Goal: Transaction & Acquisition: Register for event/course

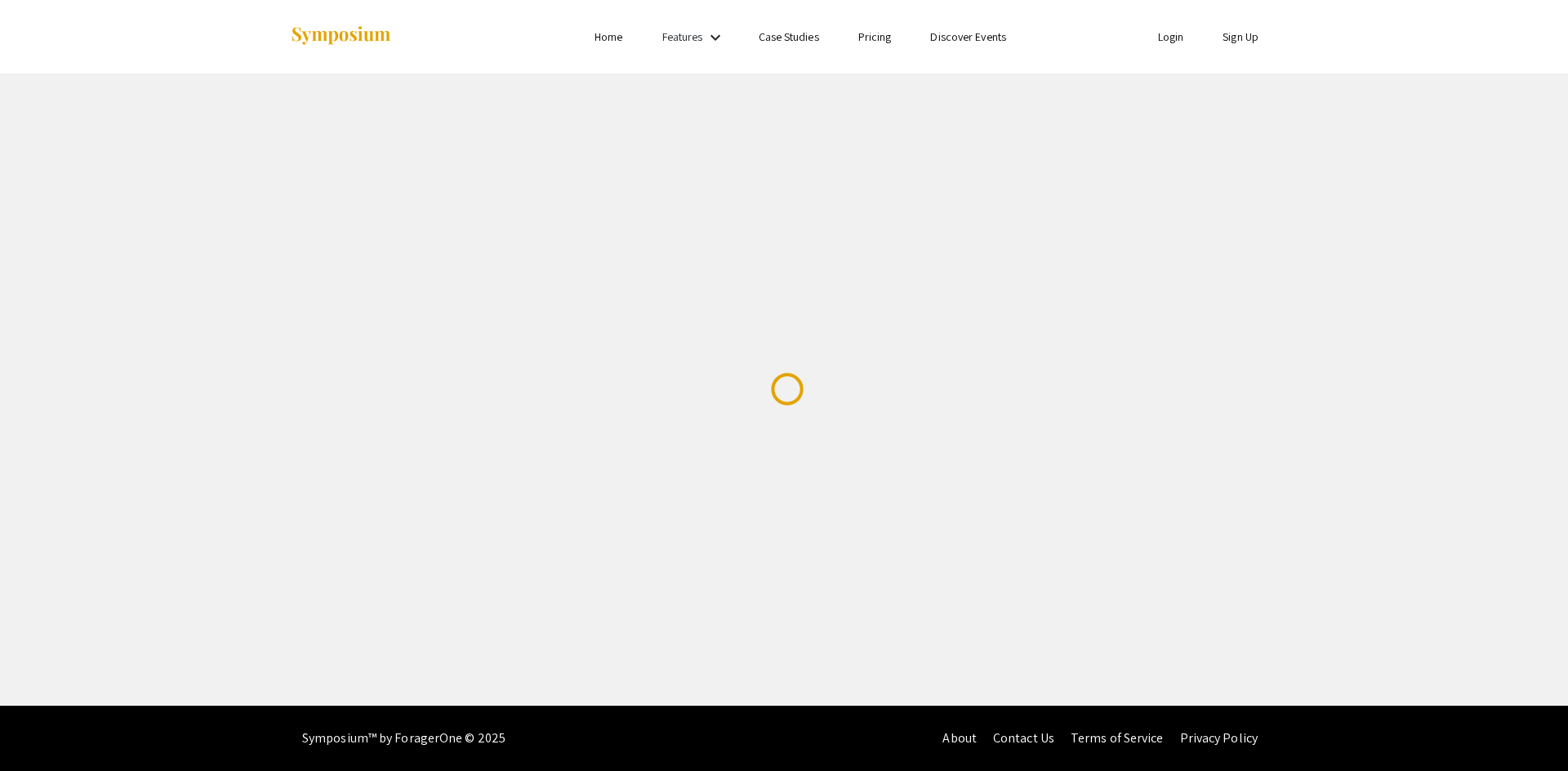
click at [979, 31] on link "Discover Events" at bounding box center [968, 36] width 76 height 15
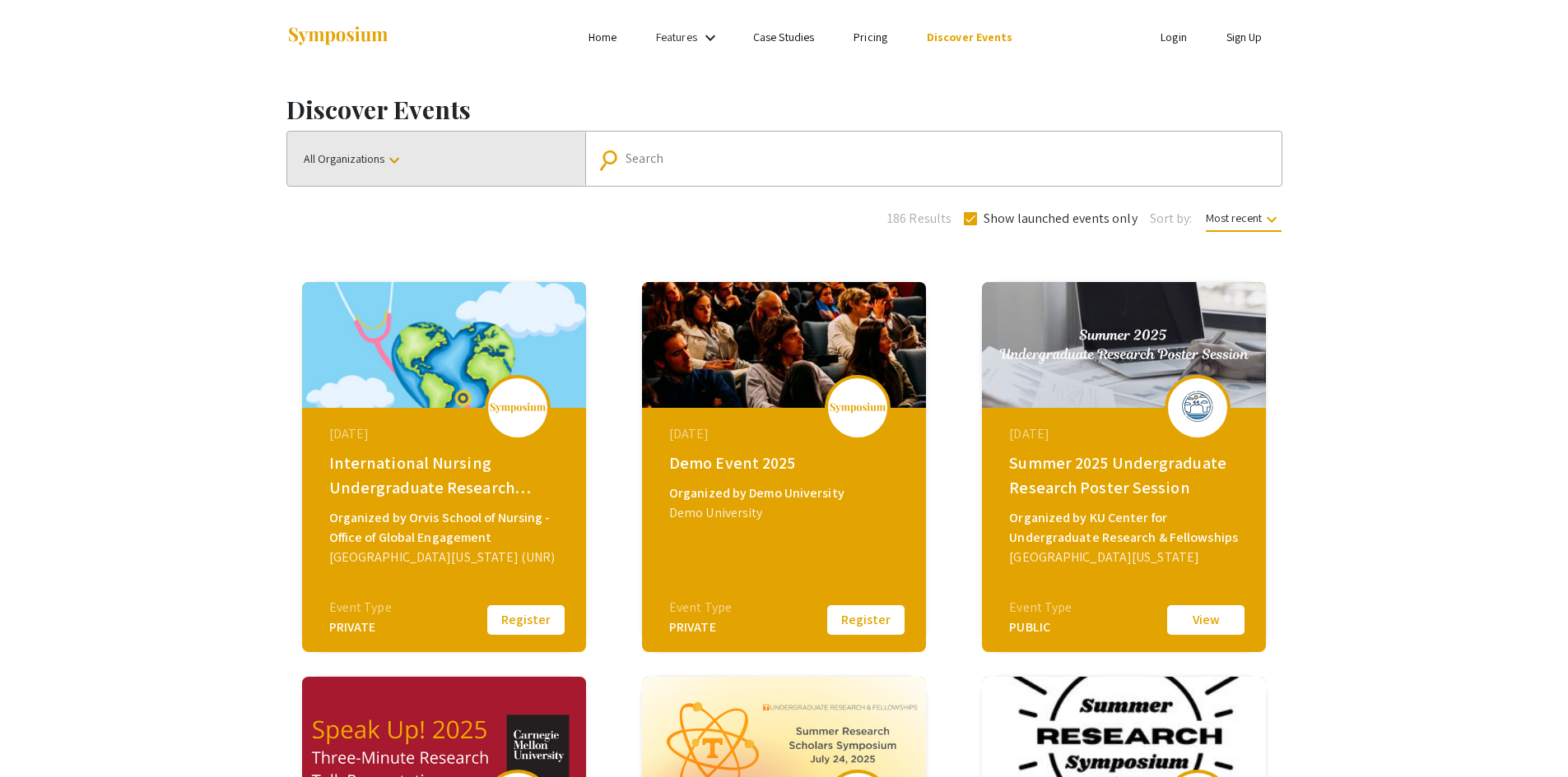
click at [407, 161] on button "All Organizations keyboard_arrow_down" at bounding box center [436, 158] width 298 height 54
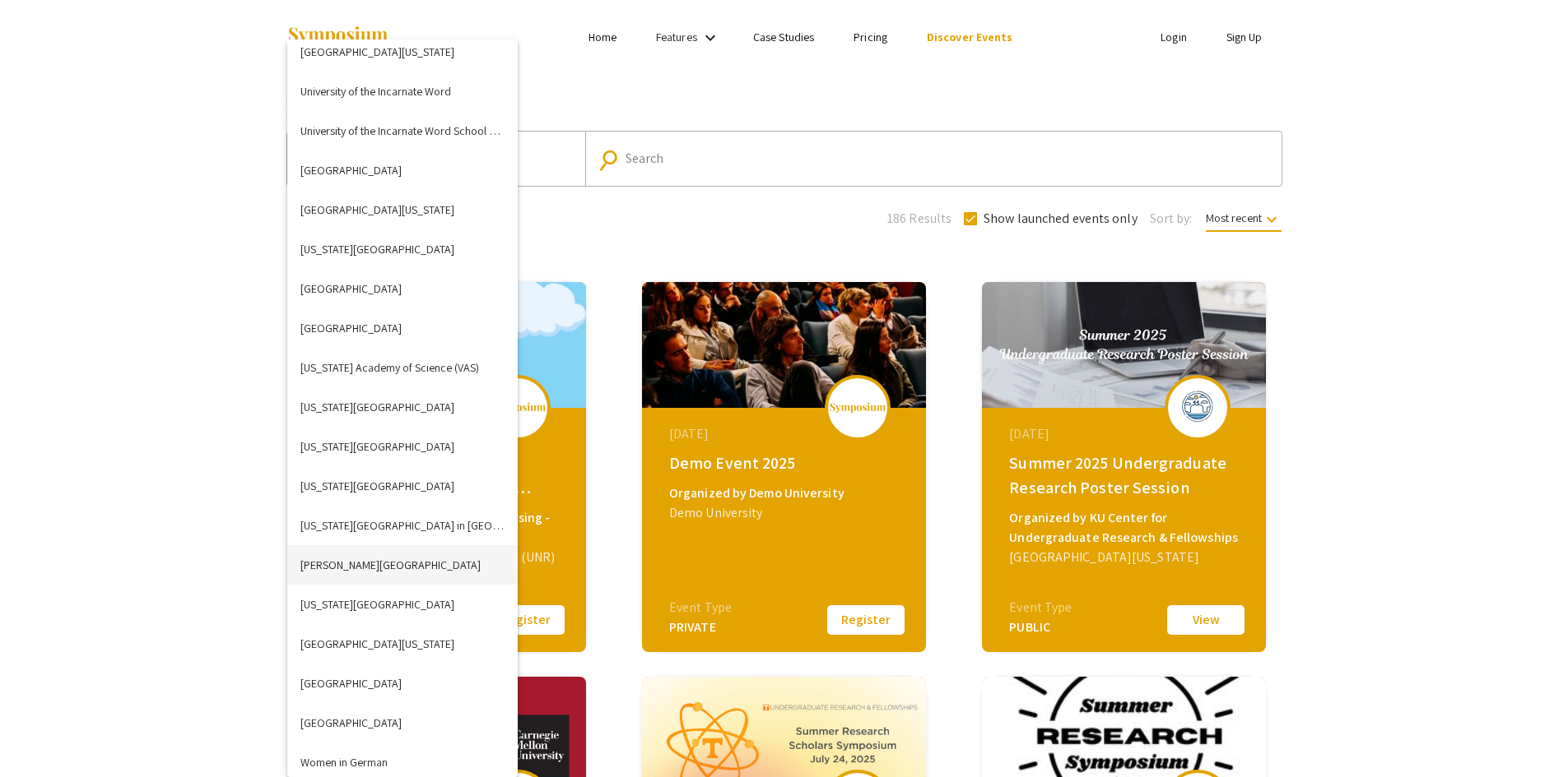
scroll to position [6224, 0]
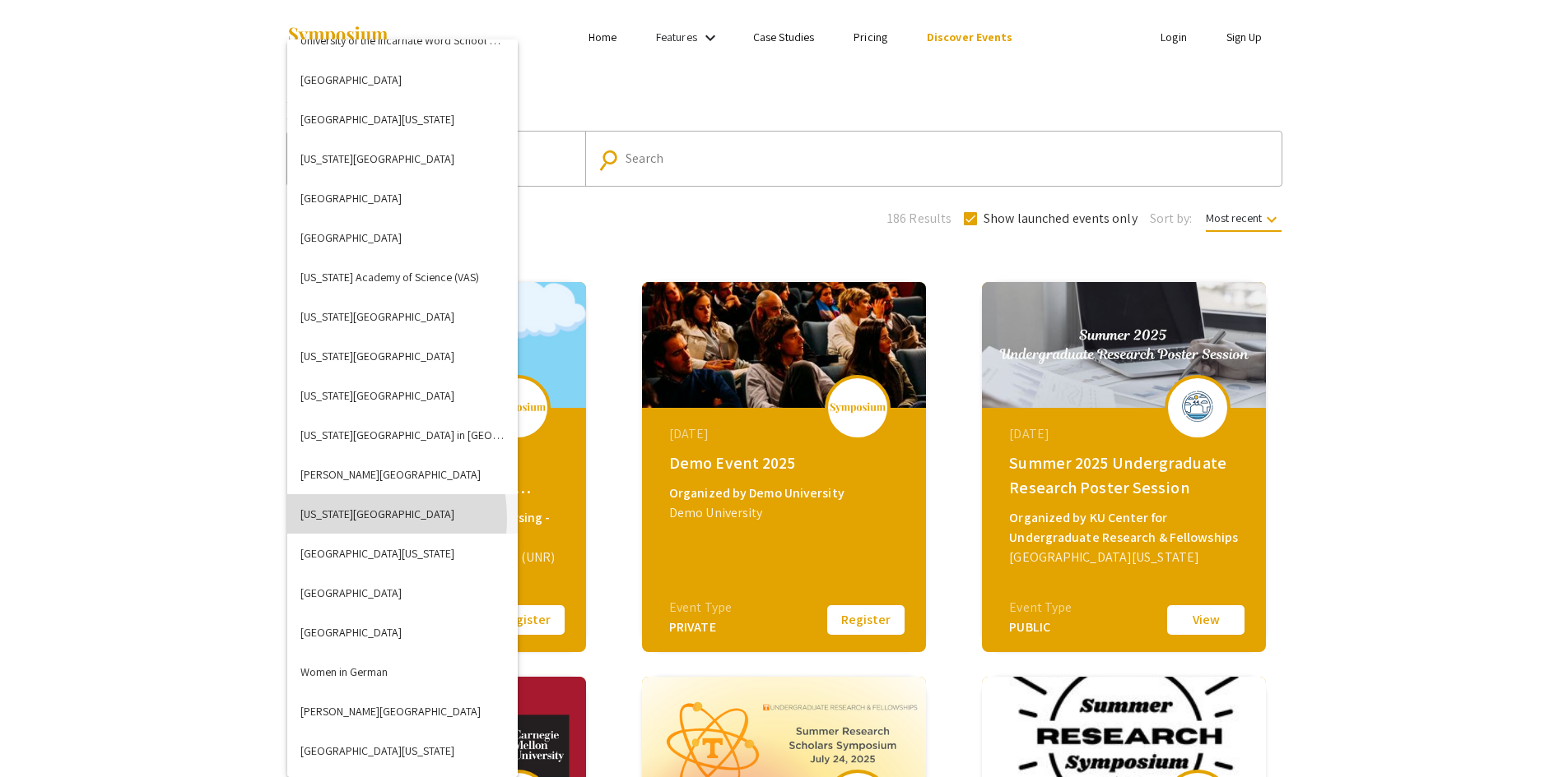
click at [350, 518] on button "[US_STATE][GEOGRAPHIC_DATA]" at bounding box center [402, 514] width 230 height 39
checkbox input "false"
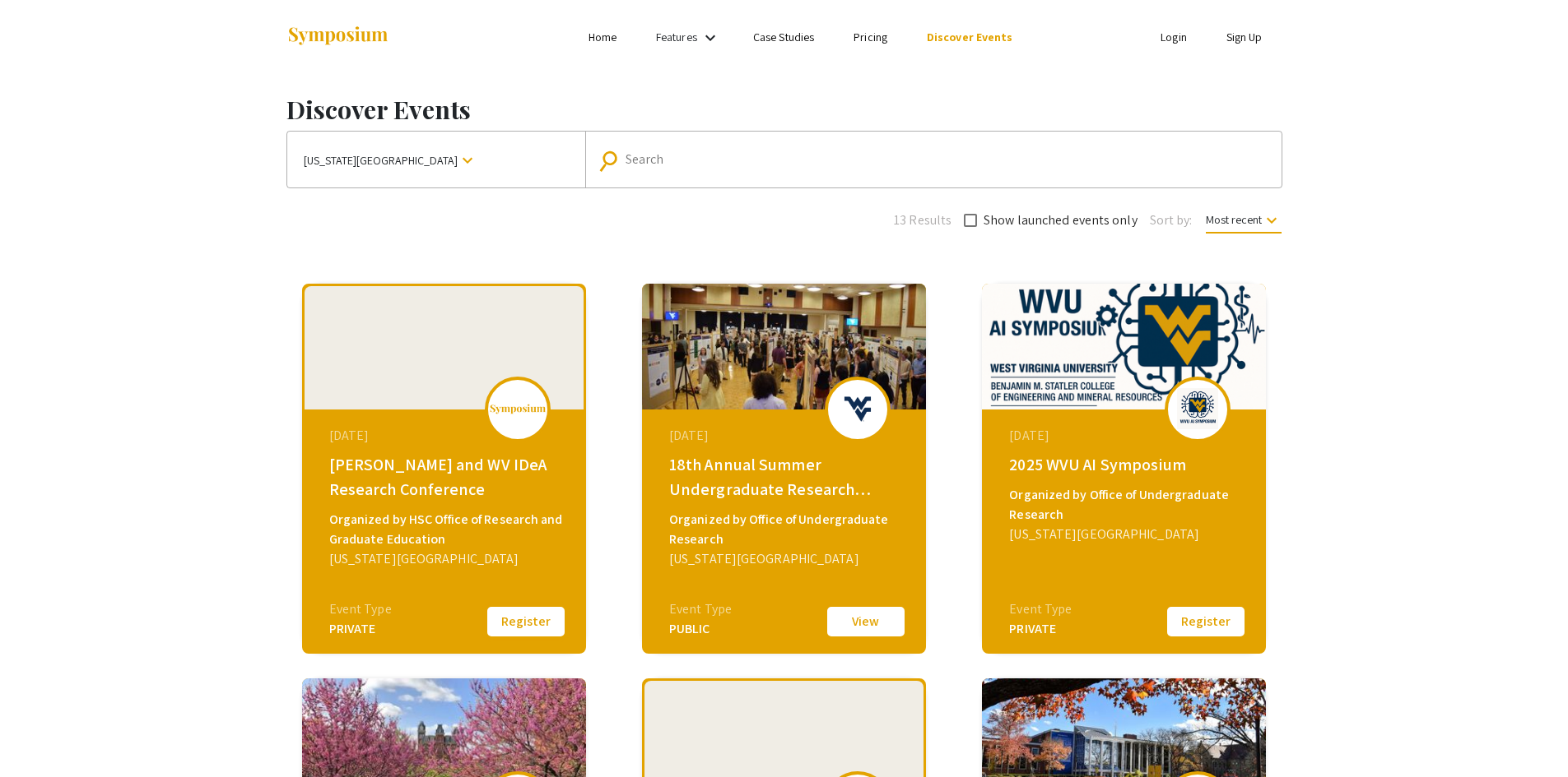
click at [524, 622] on button "Register" at bounding box center [525, 622] width 83 height 35
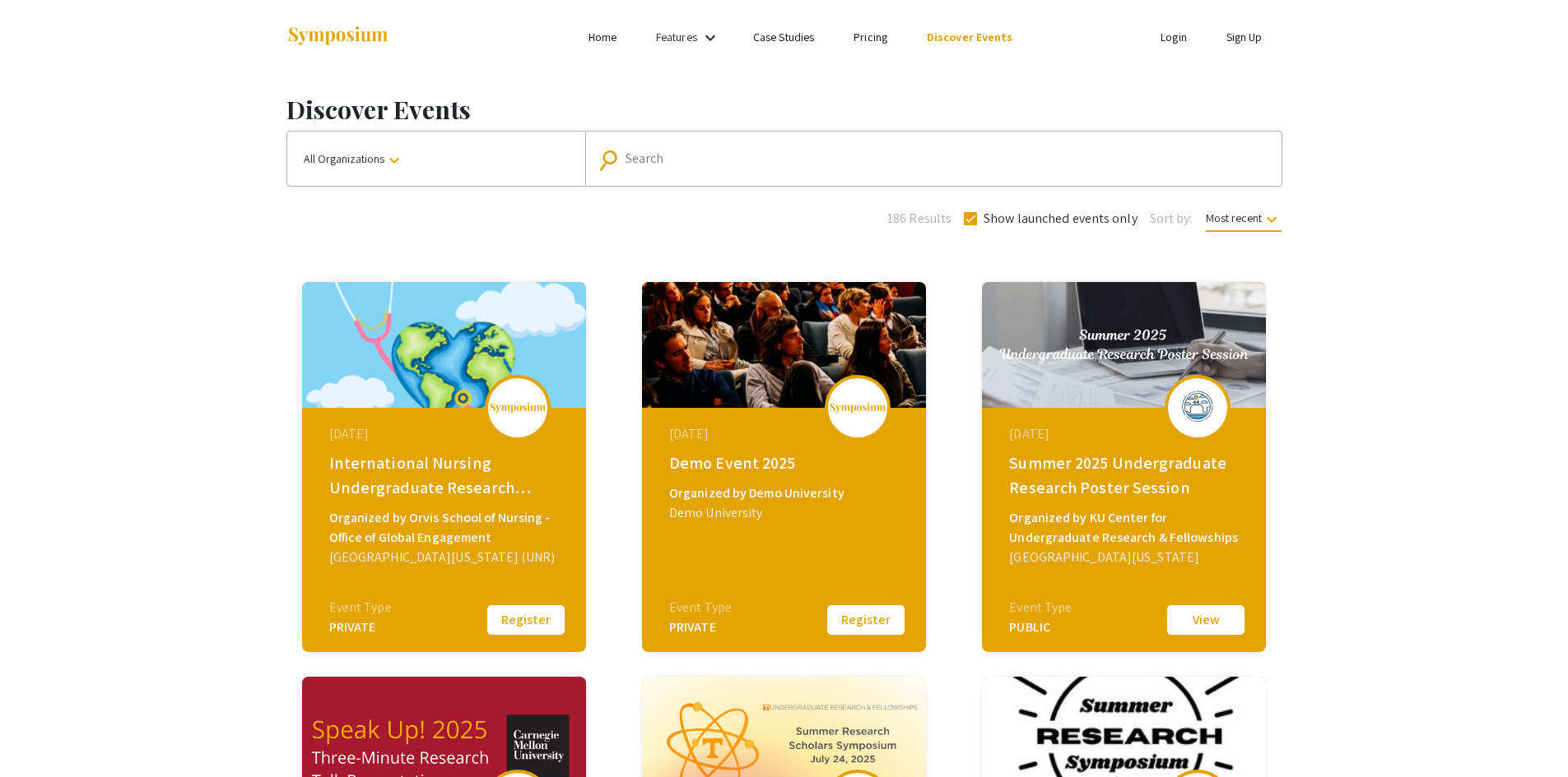
click at [395, 157] on mat-icon "keyboard_arrow_down" at bounding box center [394, 160] width 20 height 20
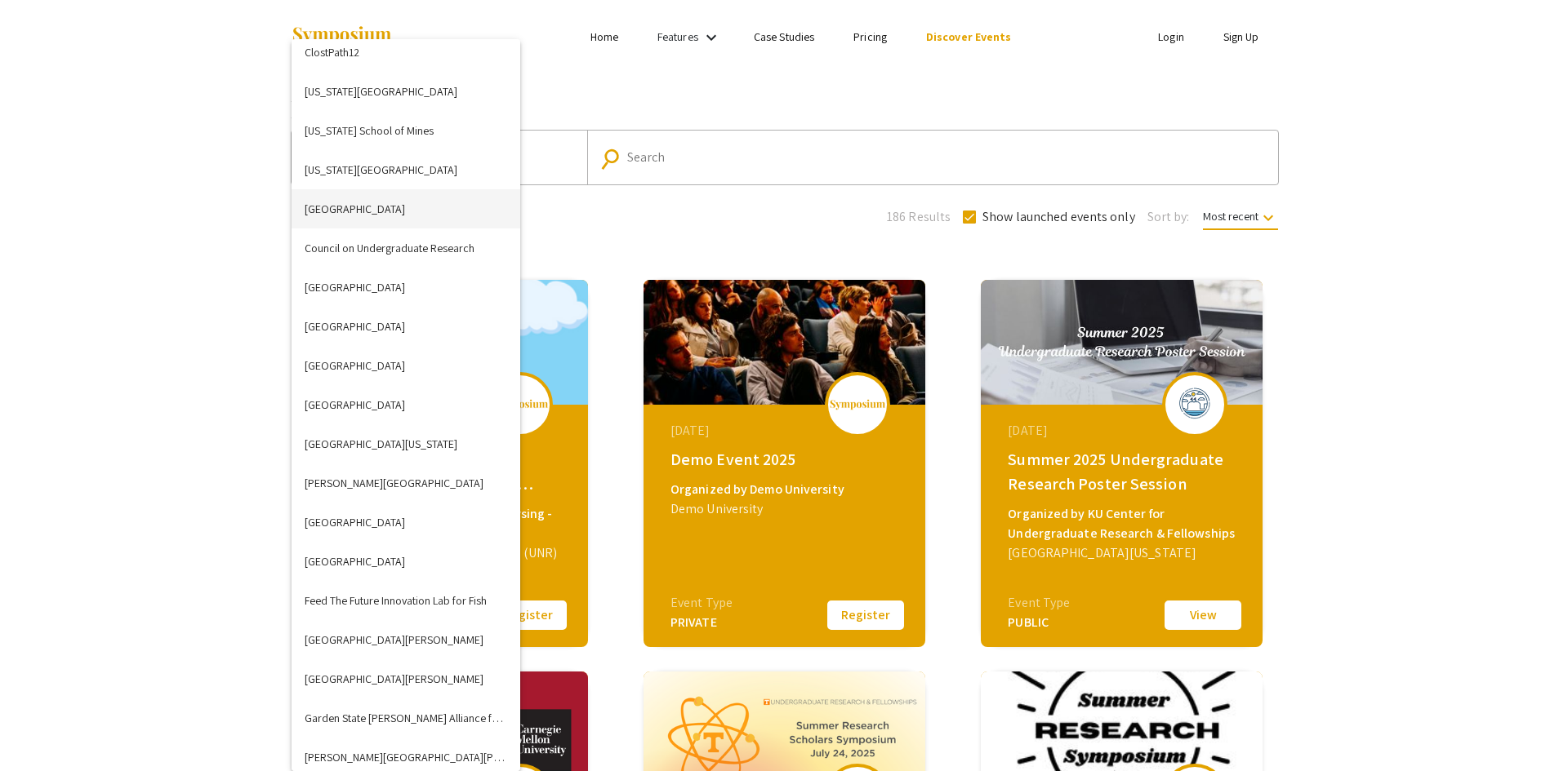
scroll to position [6164, 0]
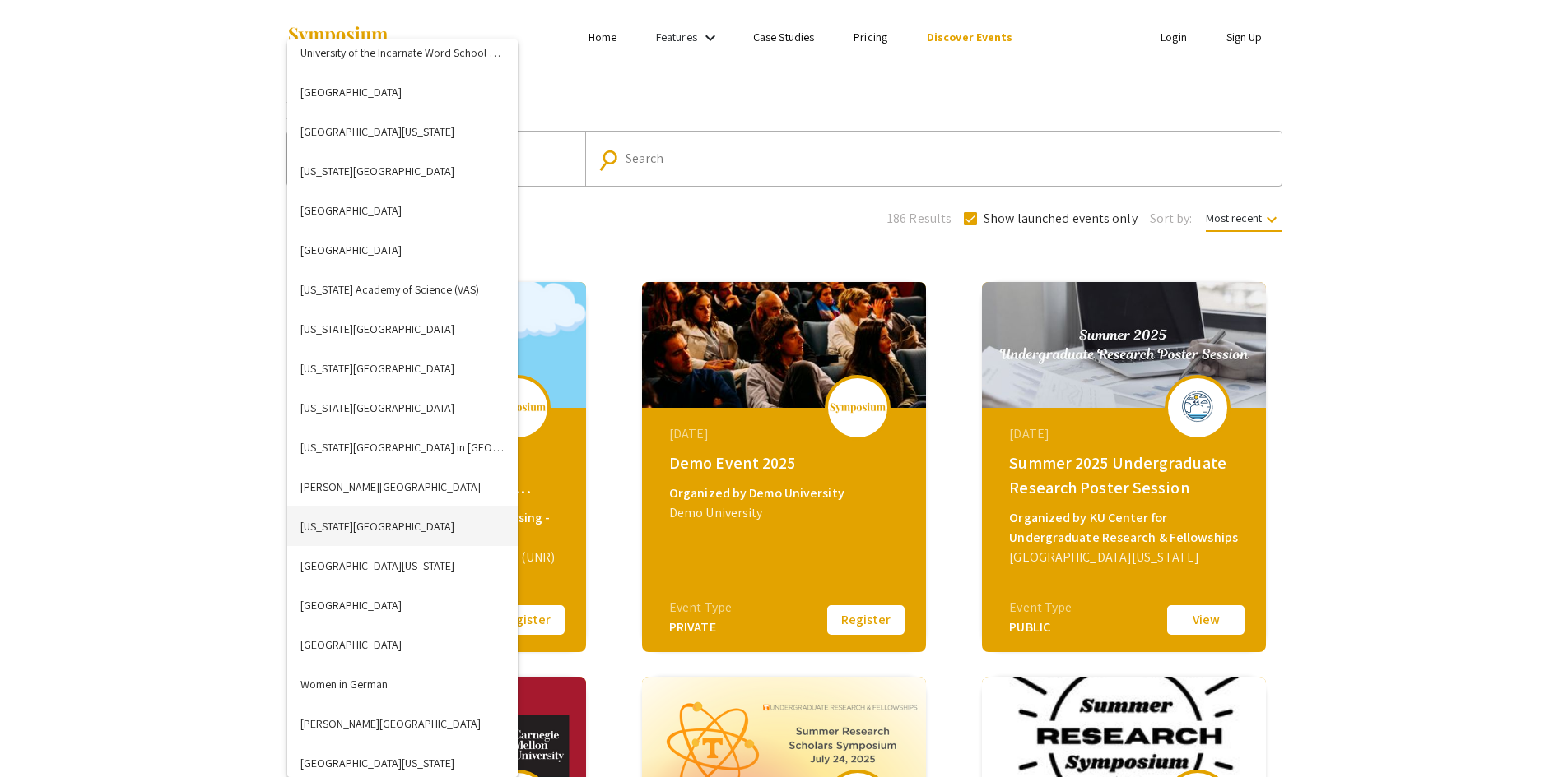
click at [384, 523] on button "[US_STATE][GEOGRAPHIC_DATA]" at bounding box center [402, 526] width 230 height 39
checkbox input "false"
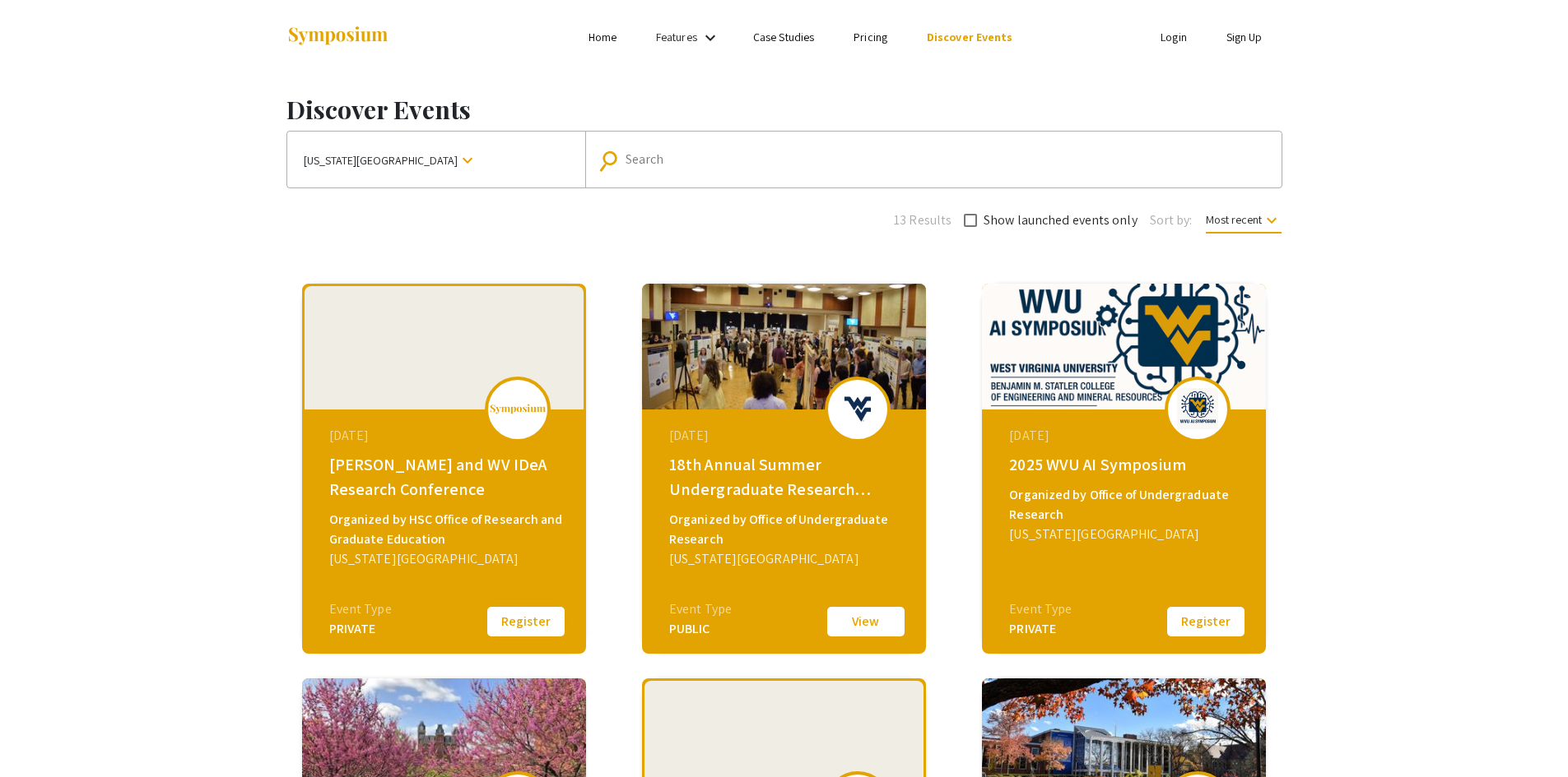
click at [504, 611] on button "Register" at bounding box center [525, 622] width 83 height 35
